Goal: Information Seeking & Learning: Understand process/instructions

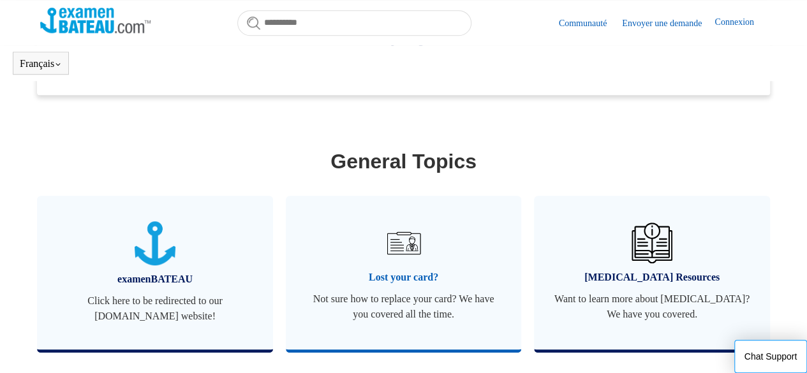
scroll to position [475, 0]
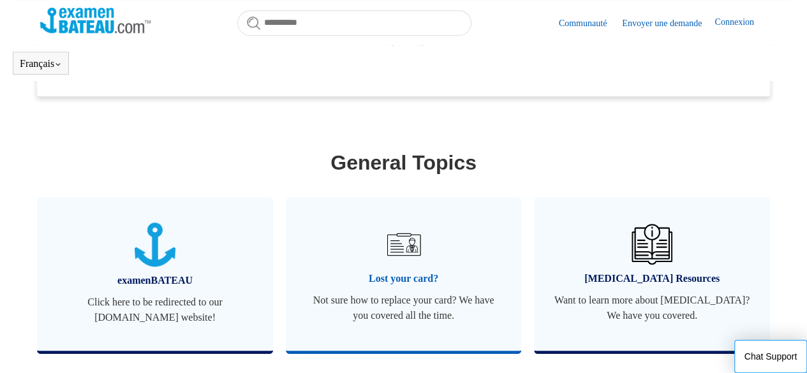
click at [380, 248] on link "Lost your card? Not sure how to replace your card? We have you covered all the …" at bounding box center [404, 274] width 236 height 154
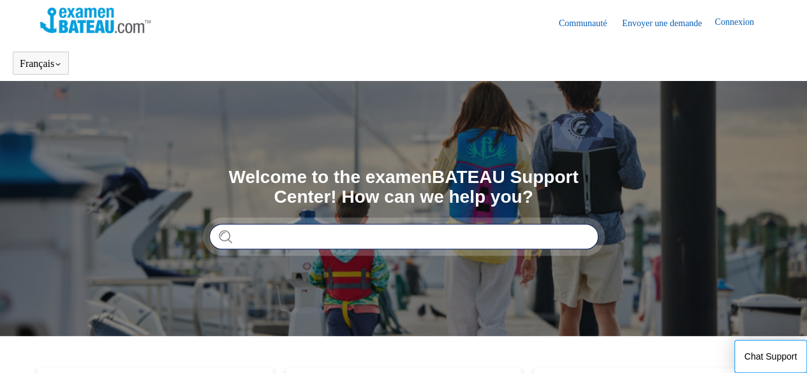
click at [380, 248] on input "Rechercher" at bounding box center [403, 237] width 389 height 26
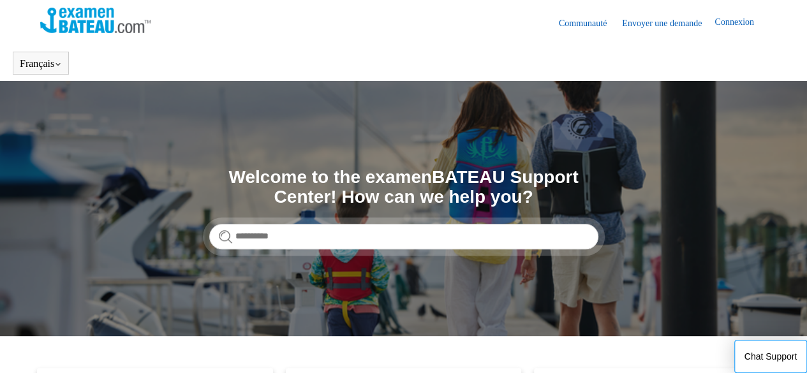
click at [715, 24] on link "Connexion" at bounding box center [741, 22] width 52 height 15
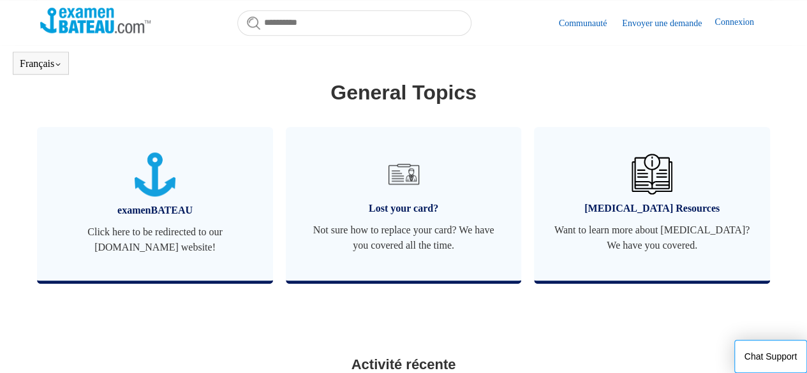
scroll to position [678, 0]
